Goal: Task Accomplishment & Management: Use online tool/utility

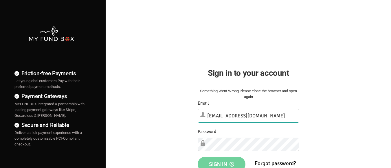
type input "[EMAIL_ADDRESS][DOMAIN_NAME]"
click at [221, 162] on span "Sign in" at bounding box center [221, 164] width 25 height 6
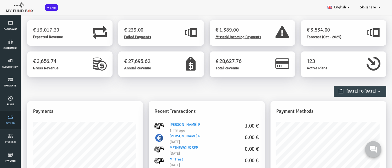
click at [10, 120] on link "Pay Link" at bounding box center [10, 120] width 17 height 19
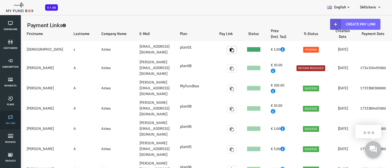
select select "100"
